Goal: Find specific page/section: Find specific page/section

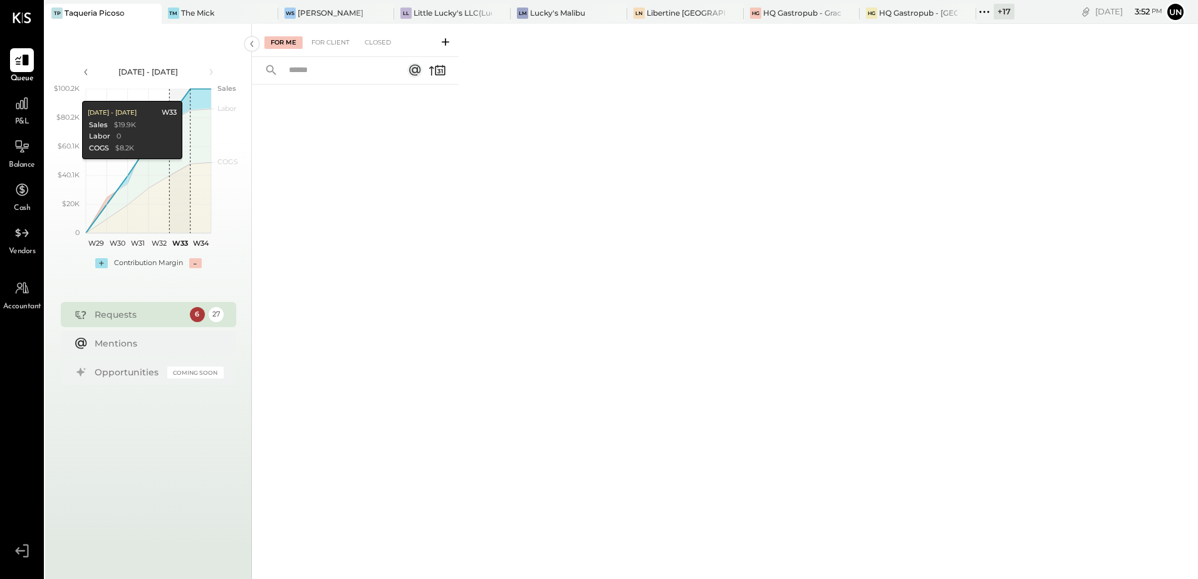
click at [989, 11] on icon at bounding box center [988, 12] width 2 height 2
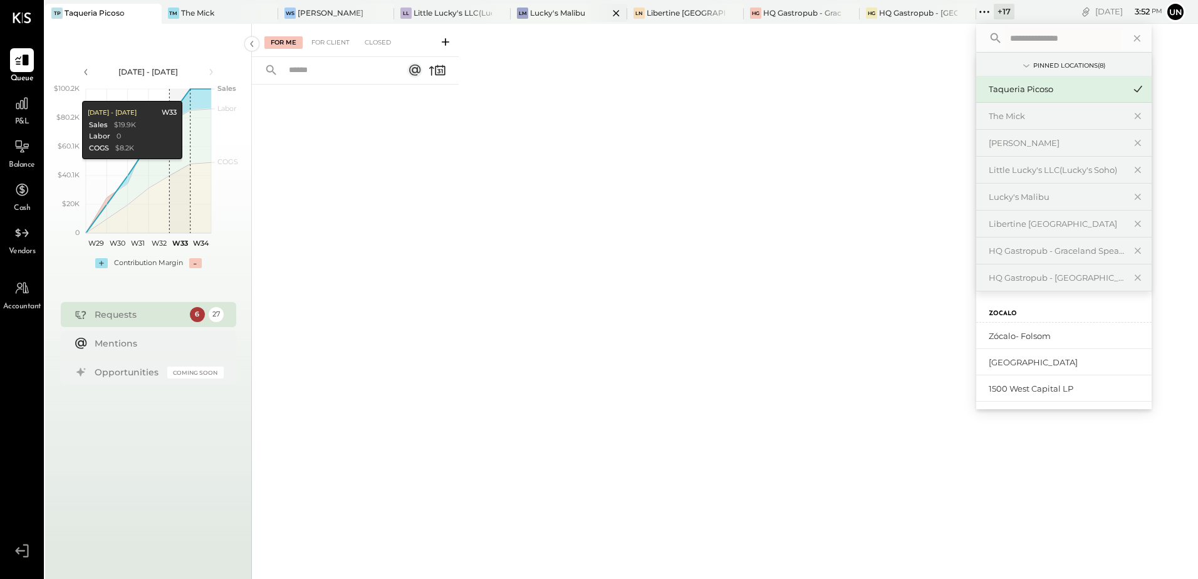
click at [551, 5] on div "LM Lucky's Malibu" at bounding box center [568, 14] width 116 height 20
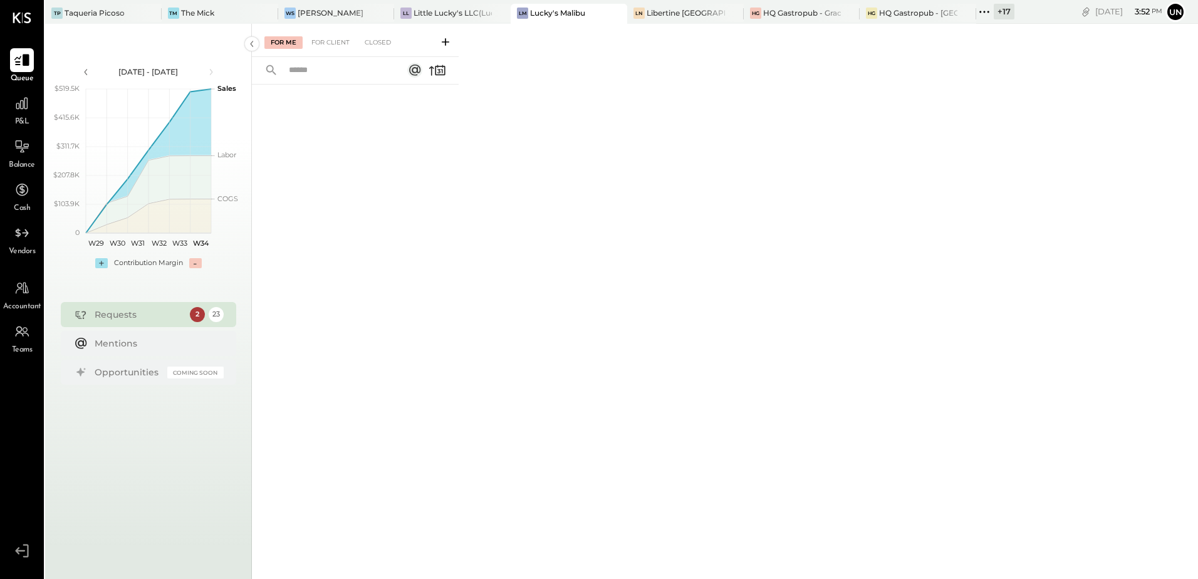
click at [26, 62] on icon at bounding box center [21, 60] width 15 height 12
click at [325, 43] on div "For Client" at bounding box center [330, 42] width 51 height 13
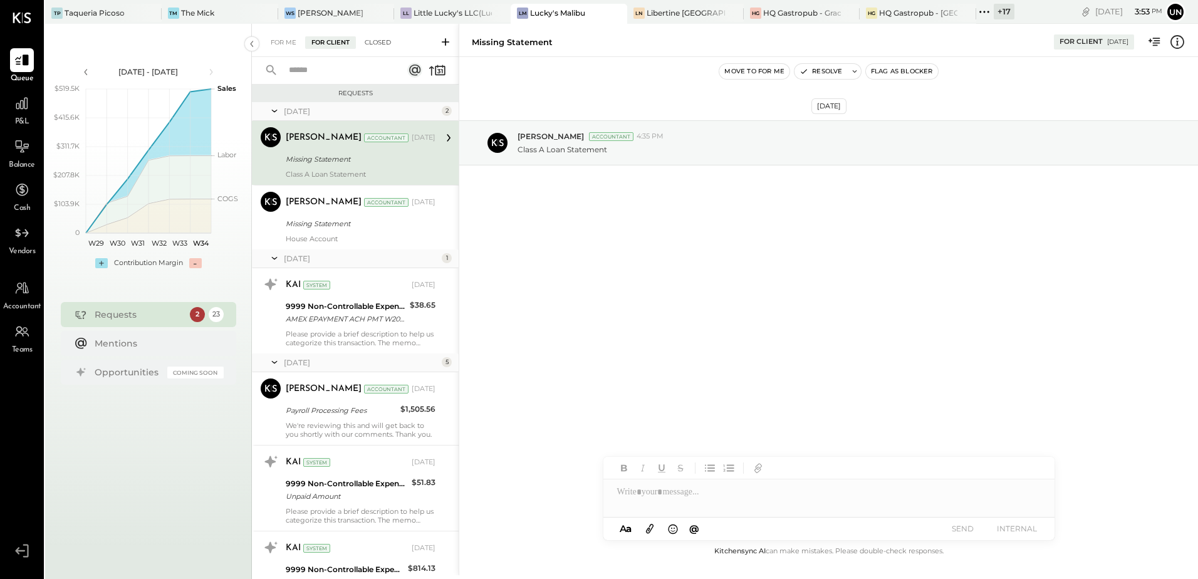
click at [381, 37] on div "Closed" at bounding box center [377, 42] width 39 height 13
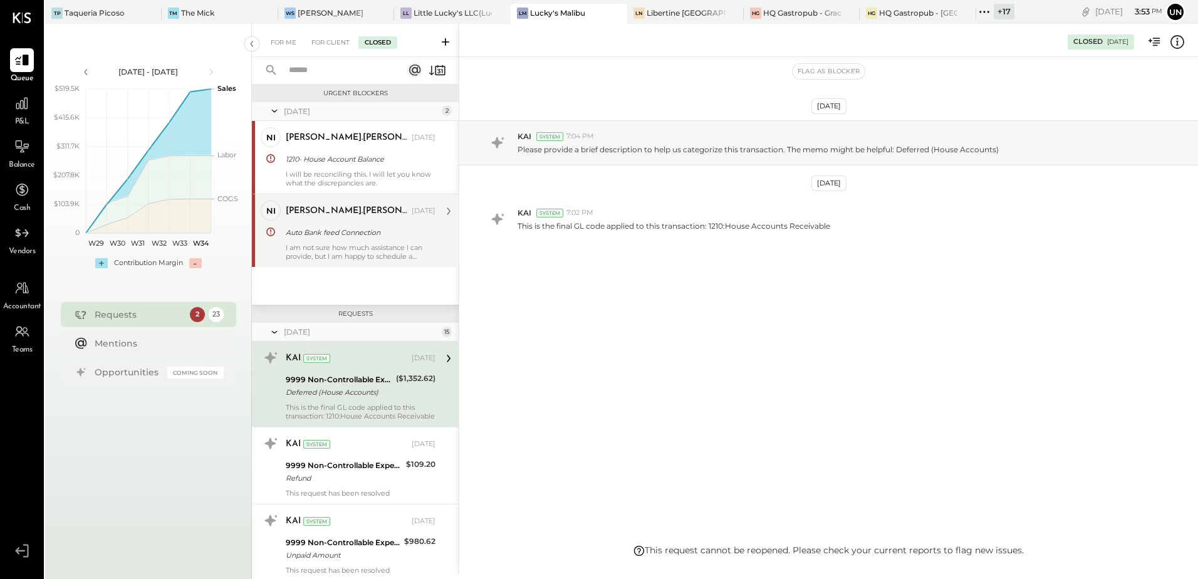
click at [331, 236] on div "Auto Bank feed Connection" at bounding box center [359, 232] width 146 height 13
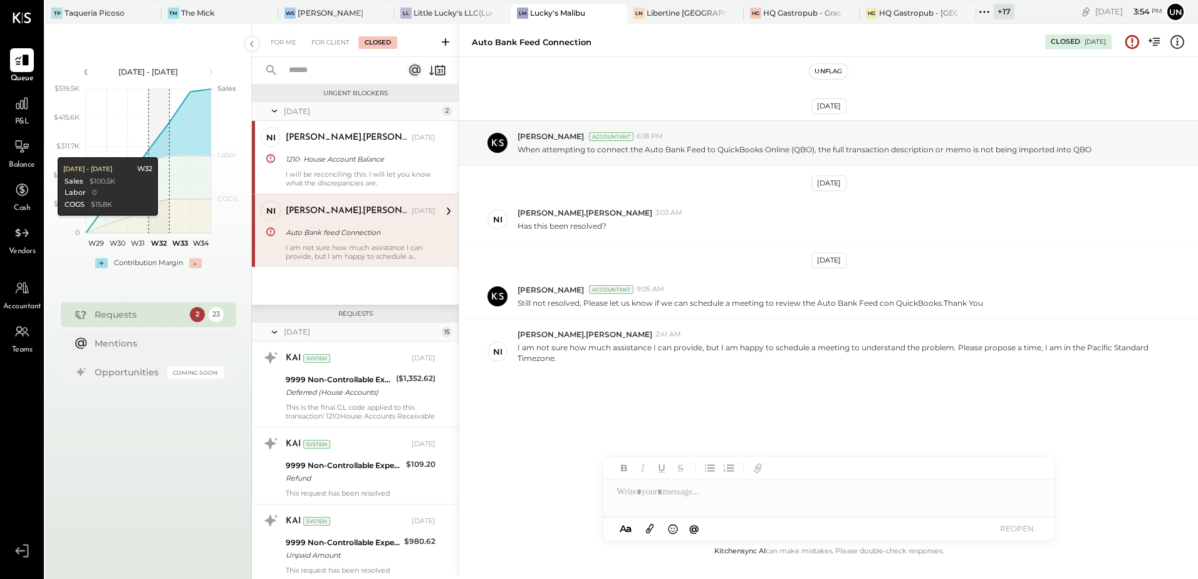
click at [676, 486] on div at bounding box center [828, 491] width 451 height 25
click at [643, 490] on div at bounding box center [828, 491] width 451 height 25
click at [690, 492] on div at bounding box center [828, 491] width 451 height 25
